Goal: Task Accomplishment & Management: Complete application form

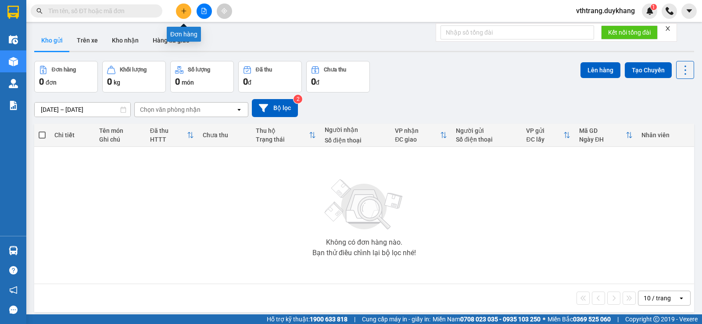
click at [182, 9] on icon "plus" at bounding box center [184, 11] width 6 height 6
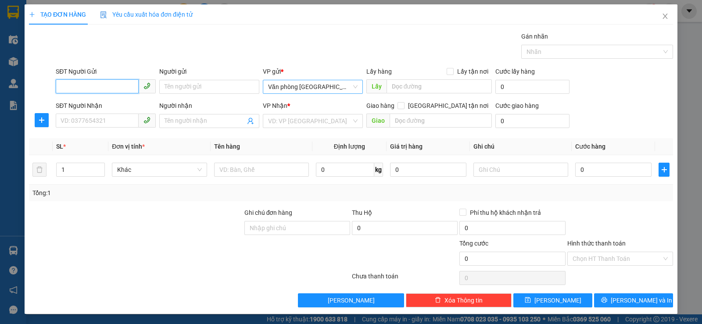
click at [346, 86] on span "Văn phòng Ninh Bình" at bounding box center [313, 86] width 90 height 13
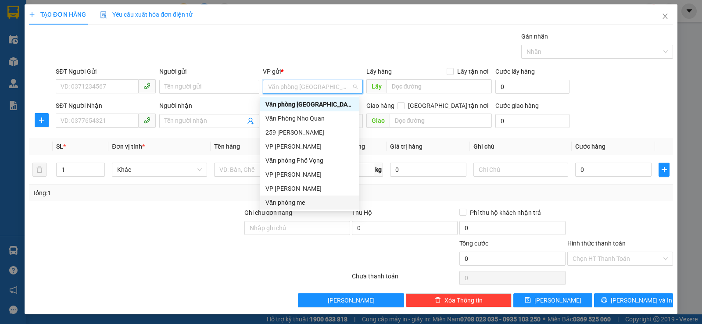
click at [319, 201] on div "Văn phòng me" at bounding box center [310, 203] width 89 height 10
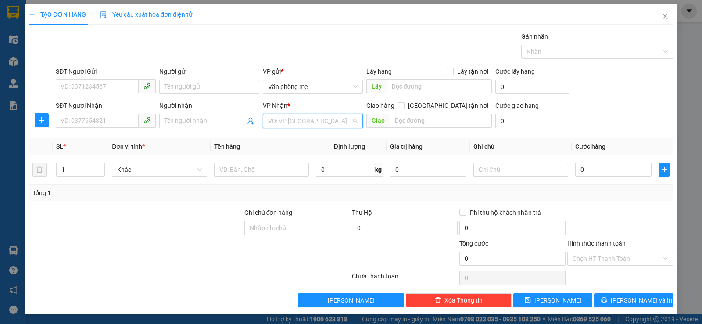
click at [321, 118] on input "search" at bounding box center [309, 121] width 83 height 13
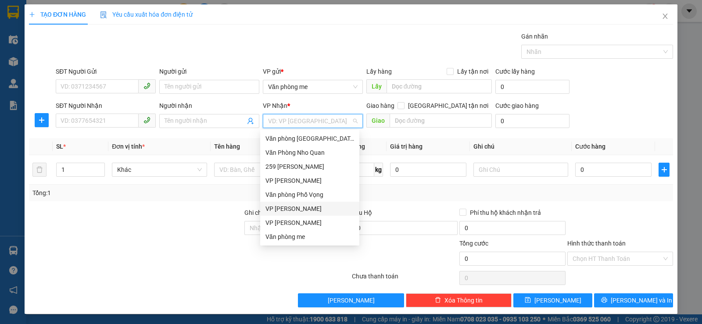
click at [319, 206] on div "VP Nguyễn Quốc Trị" at bounding box center [310, 209] width 89 height 10
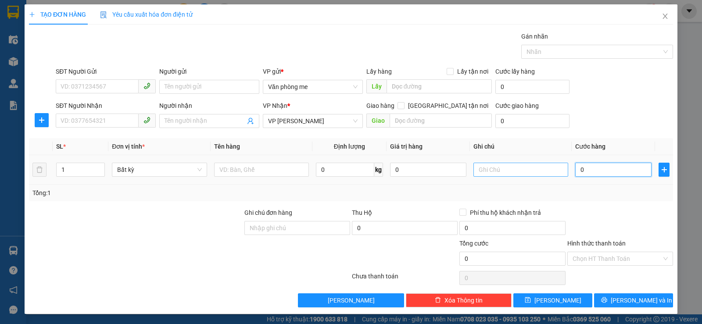
drag, startPoint x: 587, startPoint y: 173, endPoint x: 545, endPoint y: 176, distance: 42.2
click at [545, 176] on tr "1 Bất kỳ 0 kg 0 0" at bounding box center [351, 169] width 644 height 29
drag, startPoint x: 593, startPoint y: 169, endPoint x: 543, endPoint y: 176, distance: 50.5
click at [544, 178] on tr "1 Bất kỳ 0 kg 0 0" at bounding box center [351, 169] width 644 height 29
type input "3"
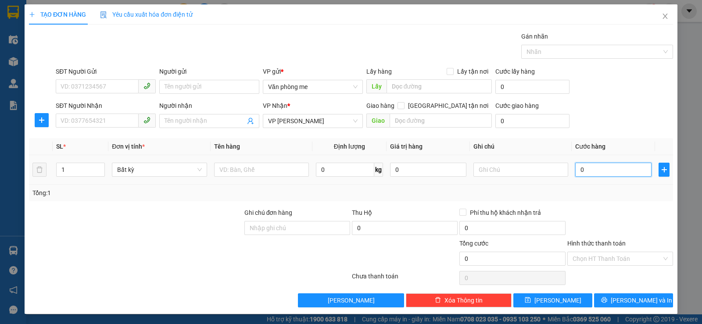
type input "3"
type input "30"
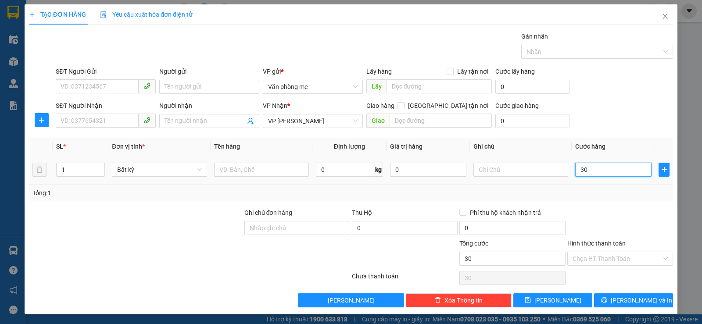
type input "300"
type input "3.000"
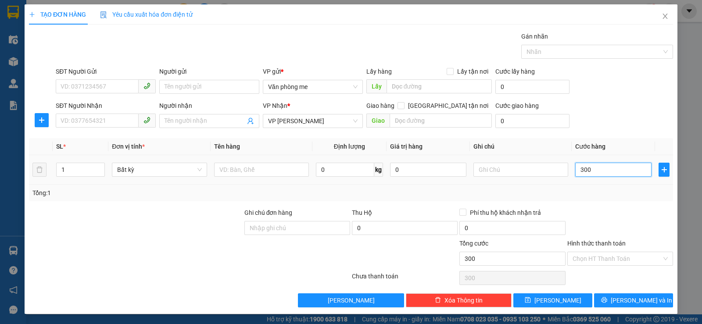
type input "3.000"
type input "30.000"
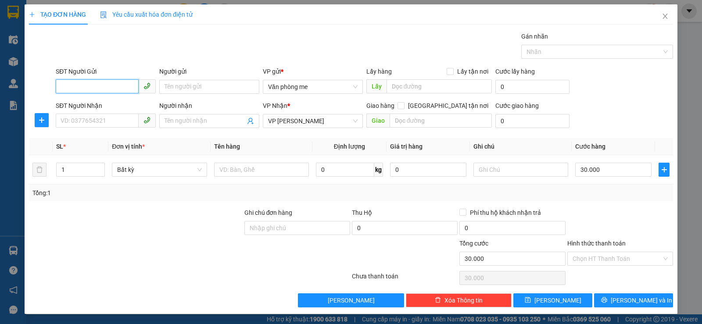
click at [93, 85] on input "SĐT Người Gửi" at bounding box center [97, 86] width 83 height 14
type input "0966849497"
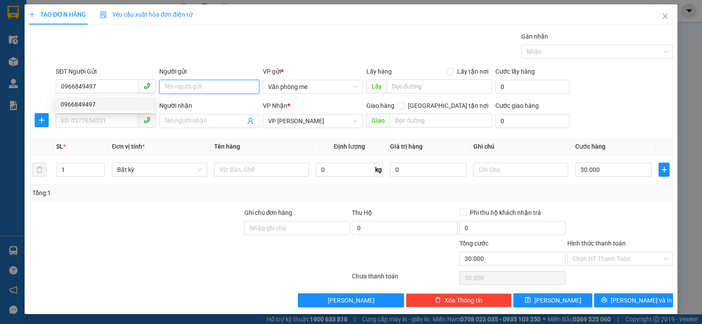
drag, startPoint x: 189, startPoint y: 86, endPoint x: 194, endPoint y: 90, distance: 6.9
click at [194, 90] on input "Người gửi" at bounding box center [209, 87] width 100 height 14
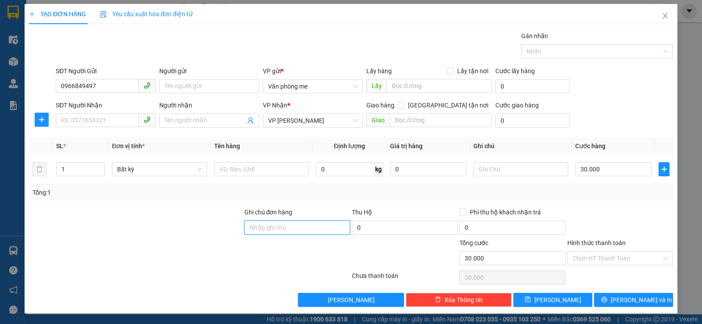
click at [307, 228] on input "Ghi chú đơn hàng" at bounding box center [297, 228] width 106 height 14
type input "đã tt"
click at [654, 255] on input "Hình thức thanh toán" at bounding box center [617, 258] width 89 height 13
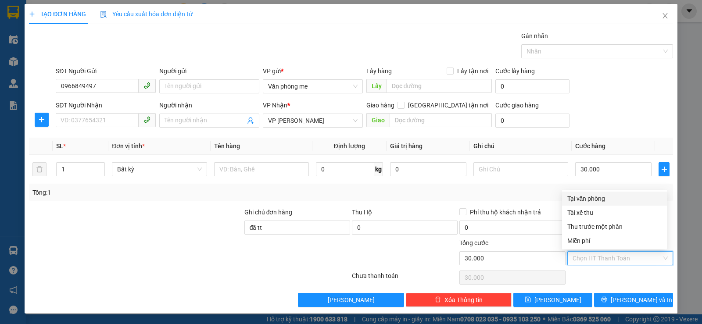
click at [593, 194] on div "Tại văn phòng" at bounding box center [615, 199] width 94 height 10
type input "0"
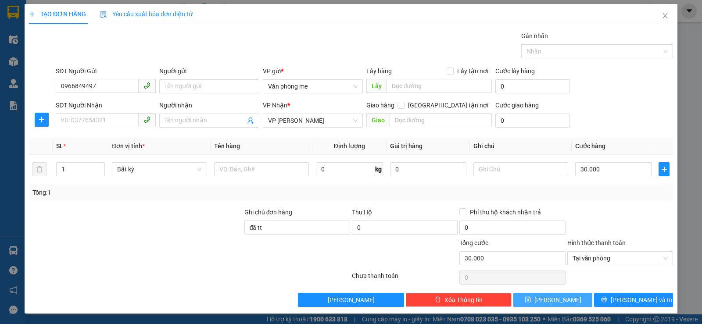
click at [549, 295] on span "Lưu" at bounding box center [558, 300] width 47 height 10
type input "0"
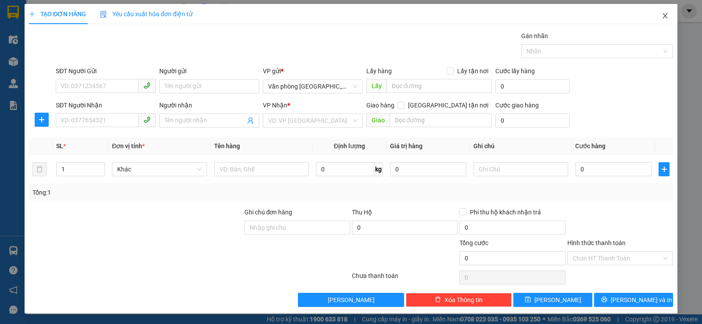
click at [658, 12] on span "Close" at bounding box center [665, 16] width 25 height 25
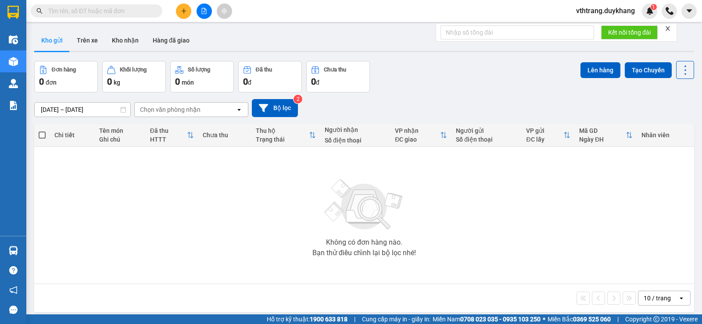
click at [226, 113] on div "Chọn văn phòng nhận" at bounding box center [185, 110] width 101 height 14
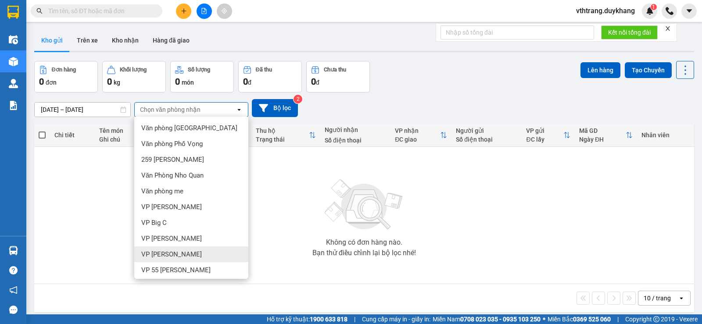
click at [206, 252] on div "VP Nguyễn Quốc Trị" at bounding box center [191, 255] width 114 height 16
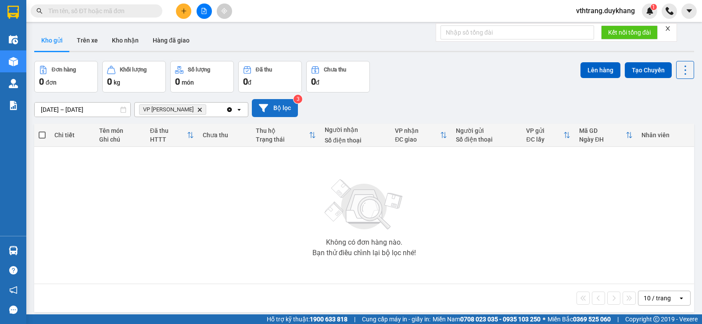
click at [272, 104] on button "Bộ lọc" at bounding box center [275, 108] width 46 height 18
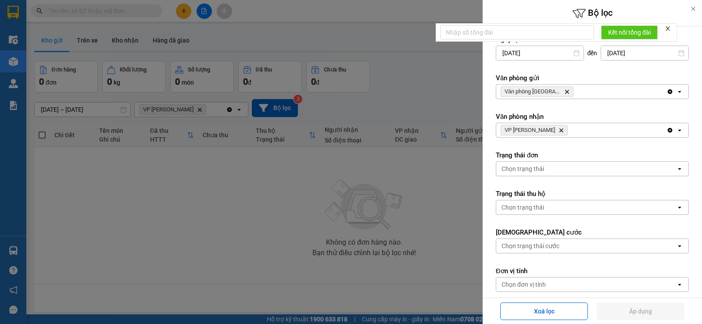
click at [668, 92] on icon "Clear all" at bounding box center [670, 92] width 5 height 5
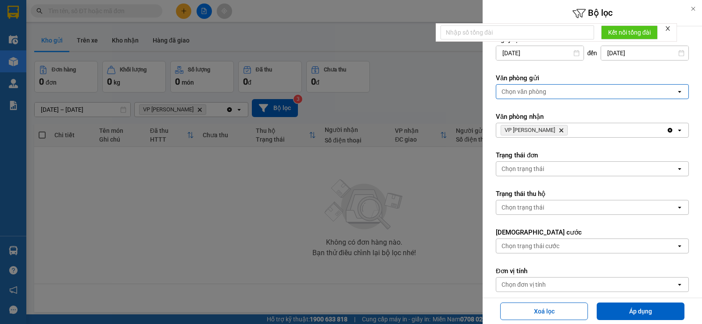
click at [678, 92] on icon at bounding box center [679, 92] width 3 height 2
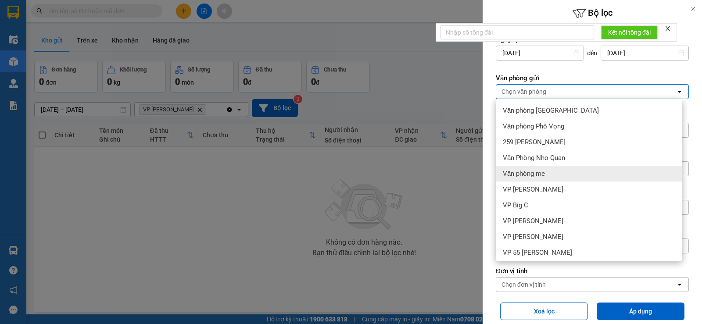
click at [543, 172] on span "Văn phòng me" at bounding box center [524, 173] width 42 height 9
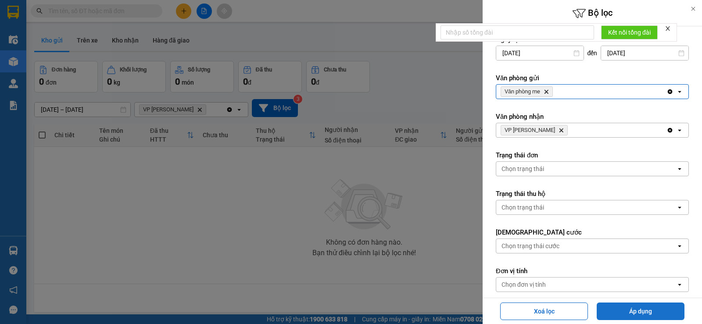
click at [651, 312] on button "Áp dụng" at bounding box center [641, 312] width 88 height 18
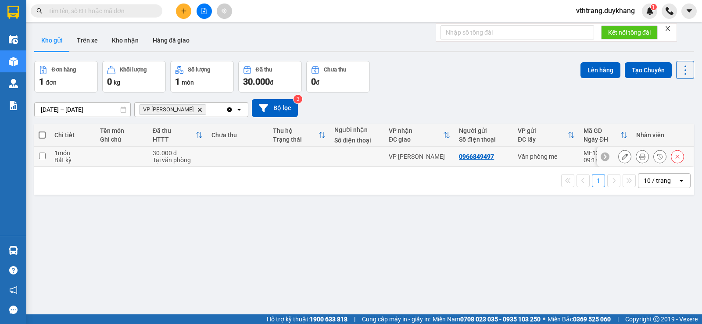
drag, startPoint x: 167, startPoint y: 153, endPoint x: 176, endPoint y: 152, distance: 8.9
click at [171, 153] on div "30.000 đ" at bounding box center [178, 153] width 50 height 7
checkbox input "true"
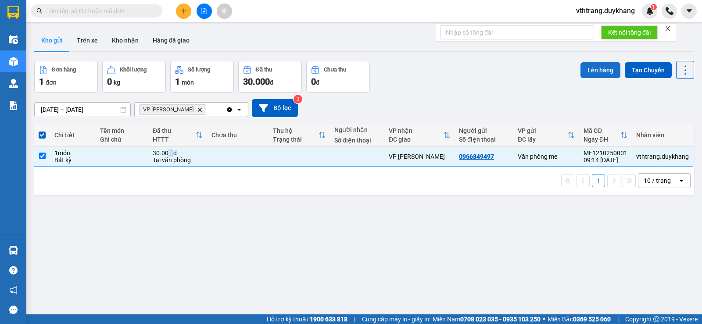
click at [595, 64] on button "Lên hàng" at bounding box center [601, 70] width 40 height 16
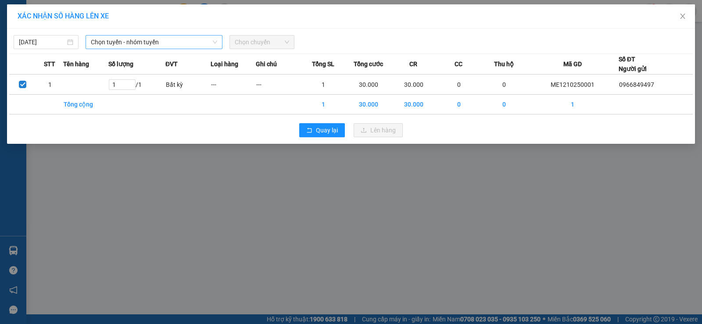
click at [154, 42] on span "Chọn tuyến - nhóm tuyến" at bounding box center [154, 42] width 126 height 13
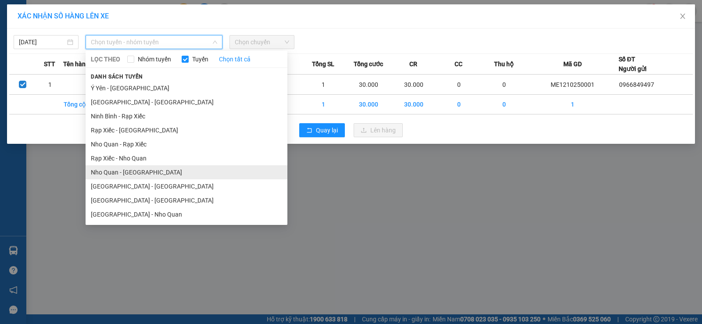
click at [139, 168] on li "Nho Quan - Hà Nội" at bounding box center [187, 172] width 202 height 14
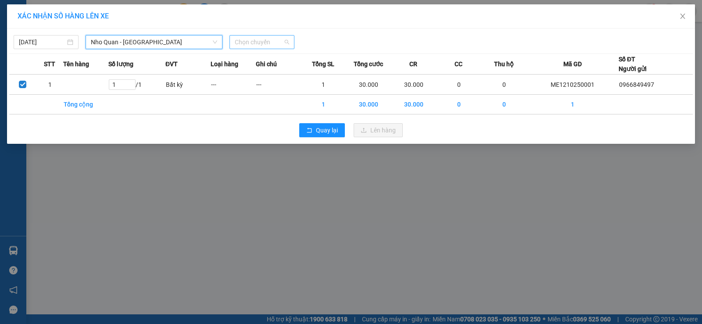
click at [271, 43] on span "Chọn chuyến" at bounding box center [262, 42] width 54 height 13
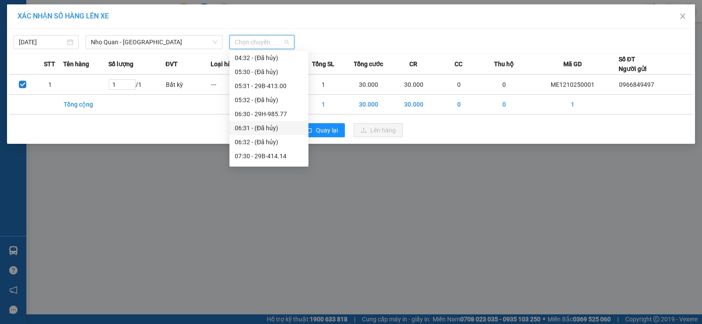
scroll to position [176, 0]
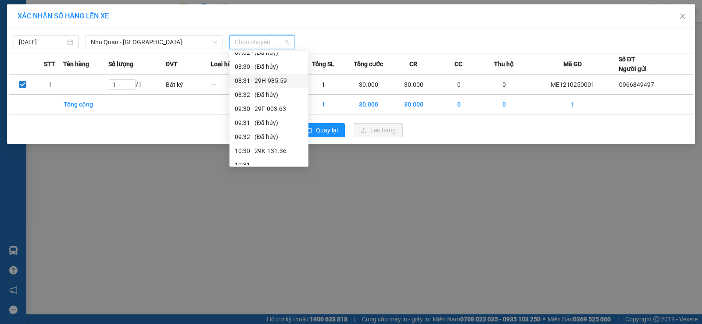
click at [274, 76] on div "08:31 - 29H-985.59" at bounding box center [269, 81] width 68 height 10
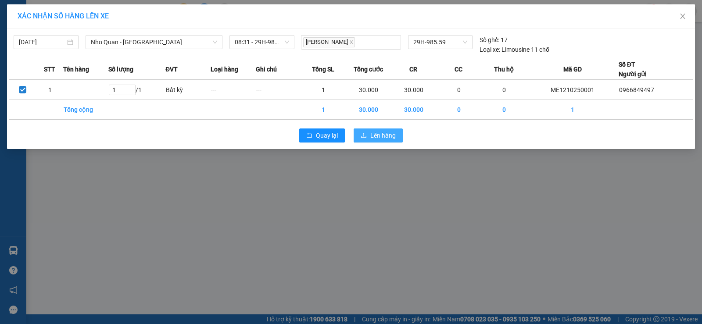
click at [380, 129] on button "Lên hàng" at bounding box center [378, 136] width 49 height 14
